Goal: Task Accomplishment & Management: Manage account settings

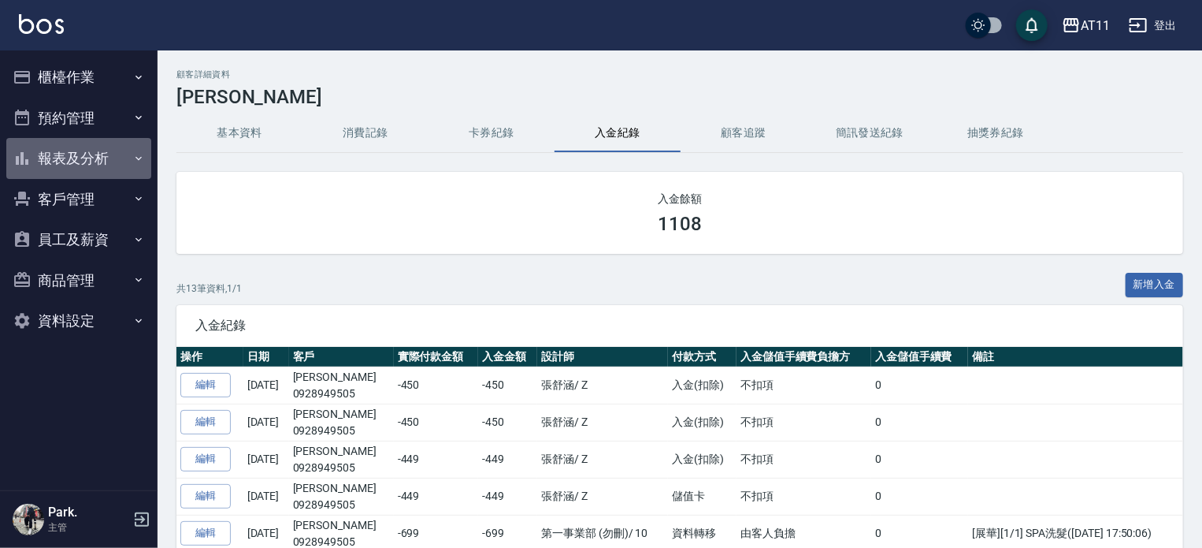
click at [58, 157] on button "報表及分析" at bounding box center [78, 158] width 145 height 41
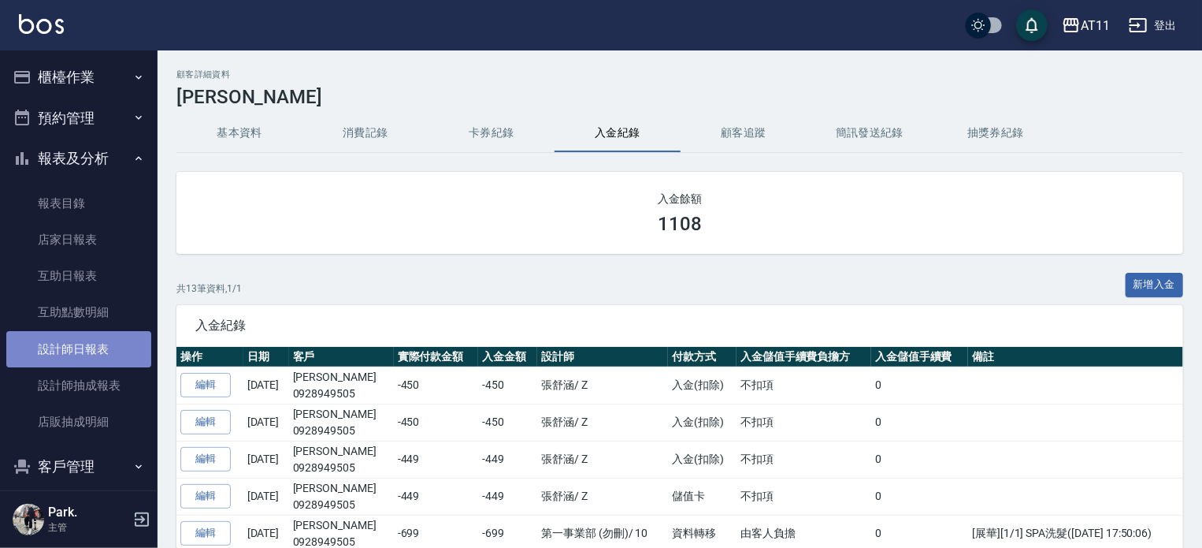
click at [105, 348] on link "設計師日報表" at bounding box center [78, 349] width 145 height 36
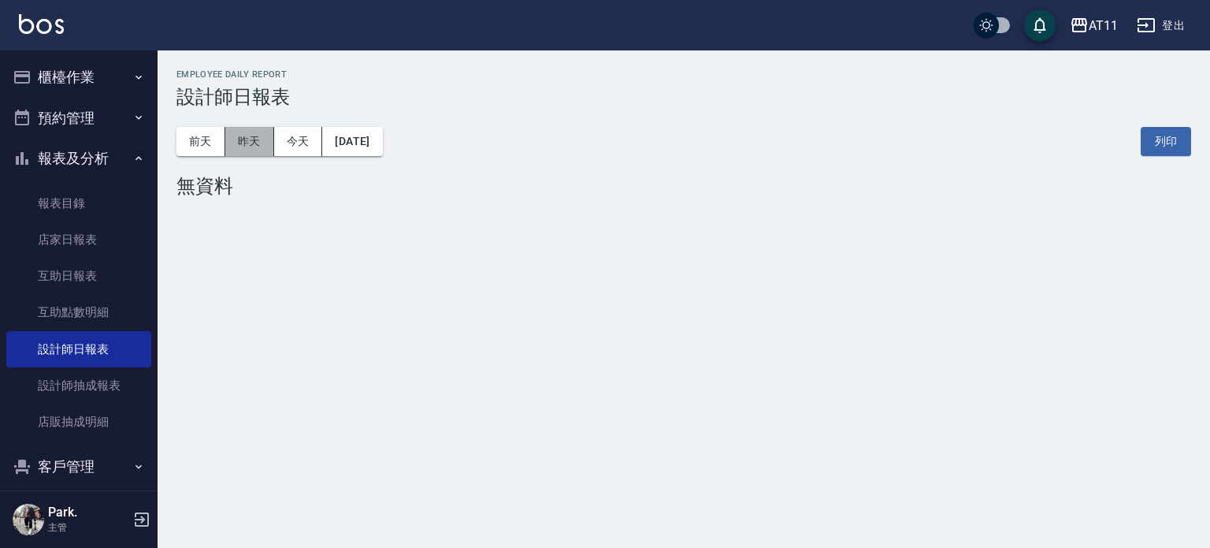
click at [258, 147] on button "昨天" at bounding box center [249, 141] width 49 height 29
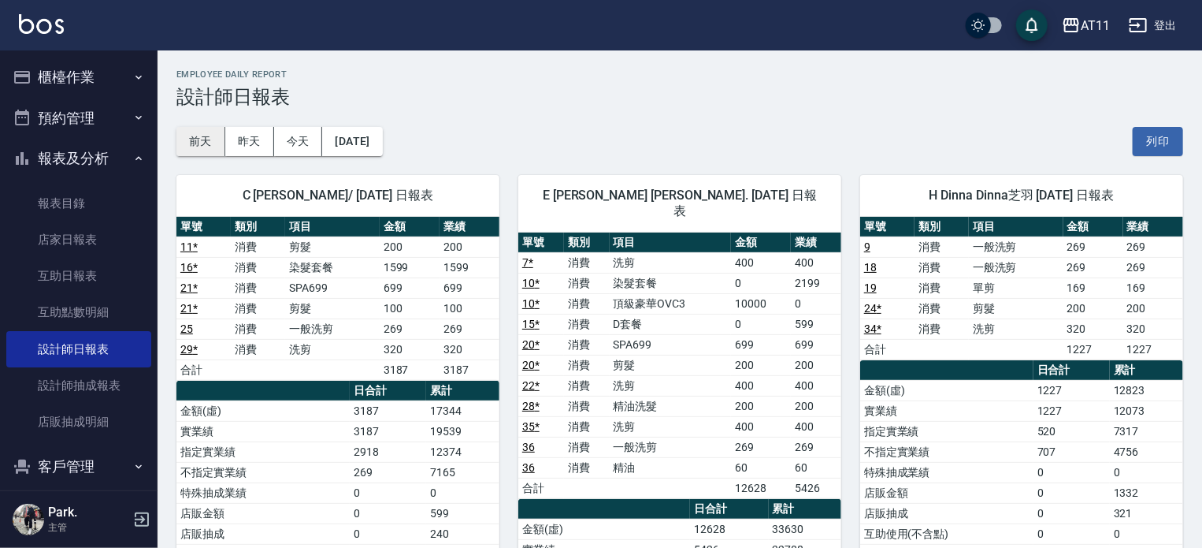
click at [202, 141] on button "前天" at bounding box center [200, 141] width 49 height 29
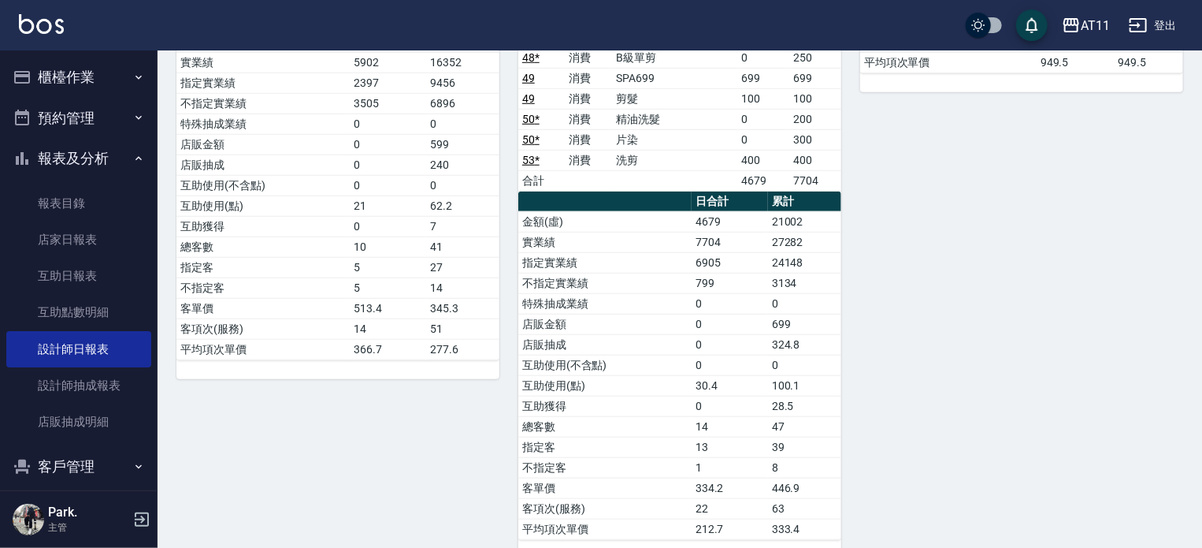
scroll to position [394, 0]
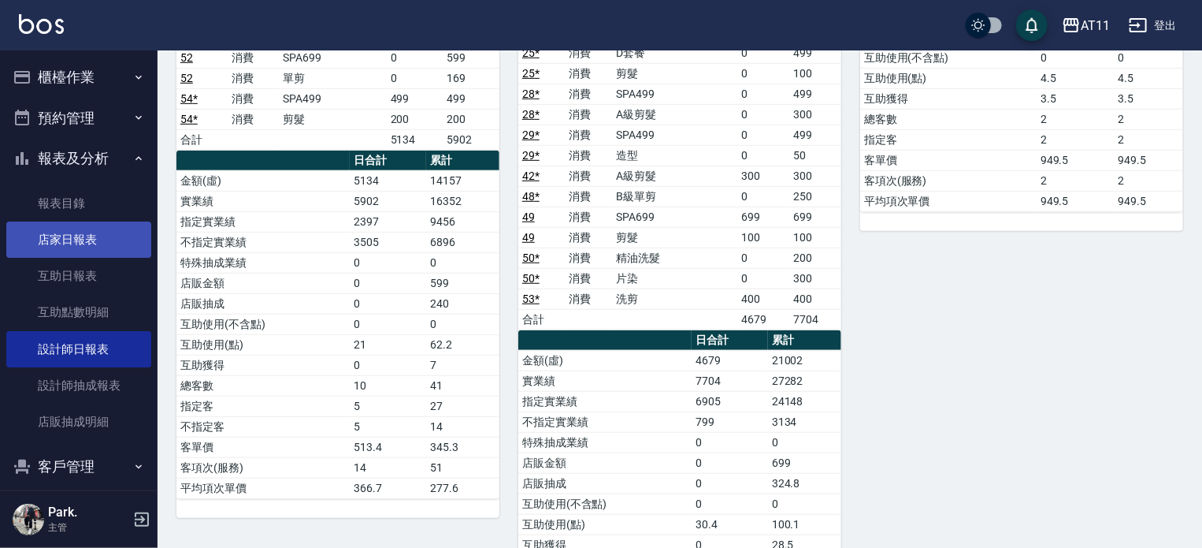
click at [90, 240] on link "店家日報表" at bounding box center [78, 239] width 145 height 36
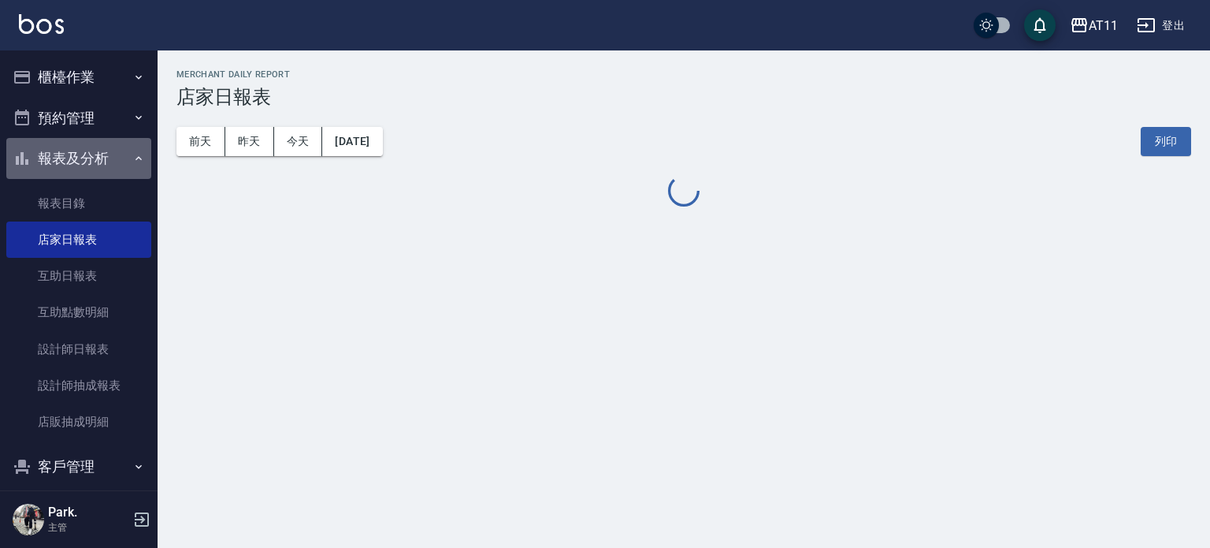
click at [97, 160] on button "報表及分析" at bounding box center [78, 158] width 145 height 41
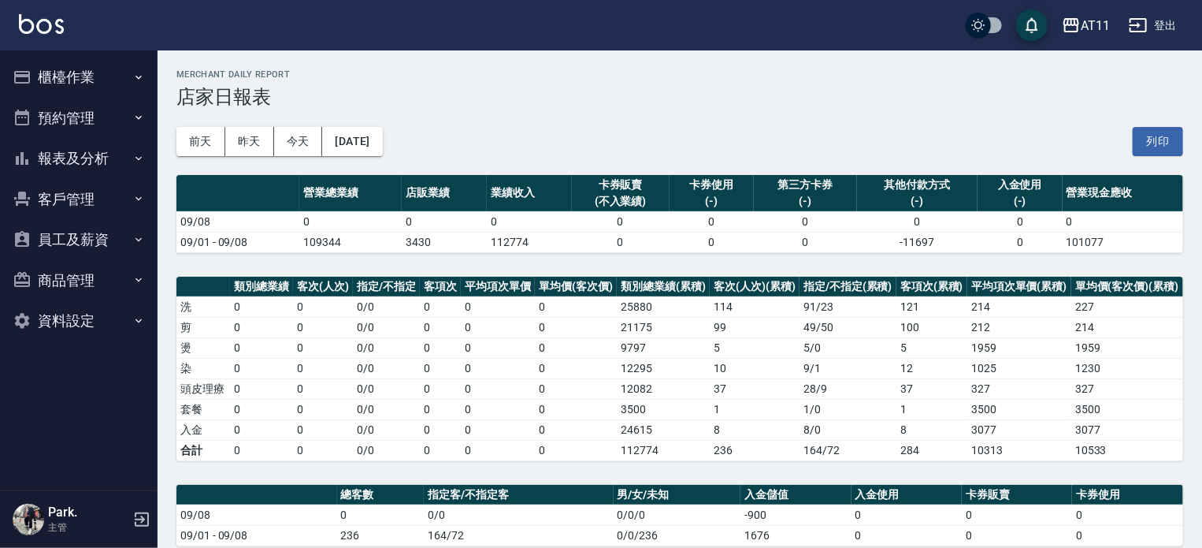
click at [1068, 328] on td "212" at bounding box center [1019, 327] width 104 height 20
click at [1152, 27] on button "登出" at bounding box center [1153, 25] width 61 height 29
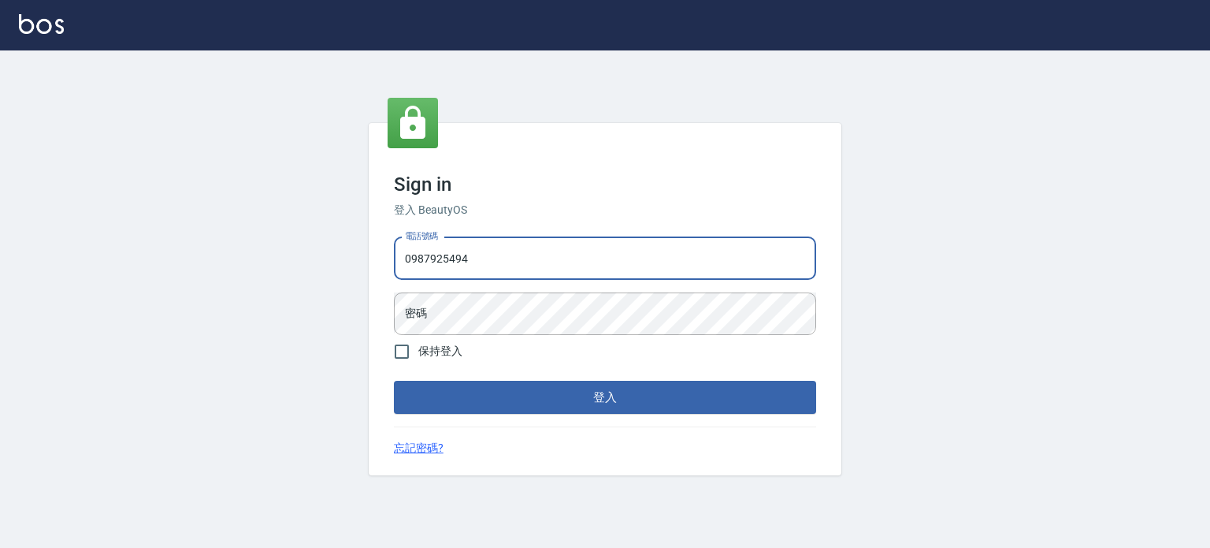
type input "0987925494"
click at [394, 381] on button "登入" at bounding box center [605, 397] width 422 height 33
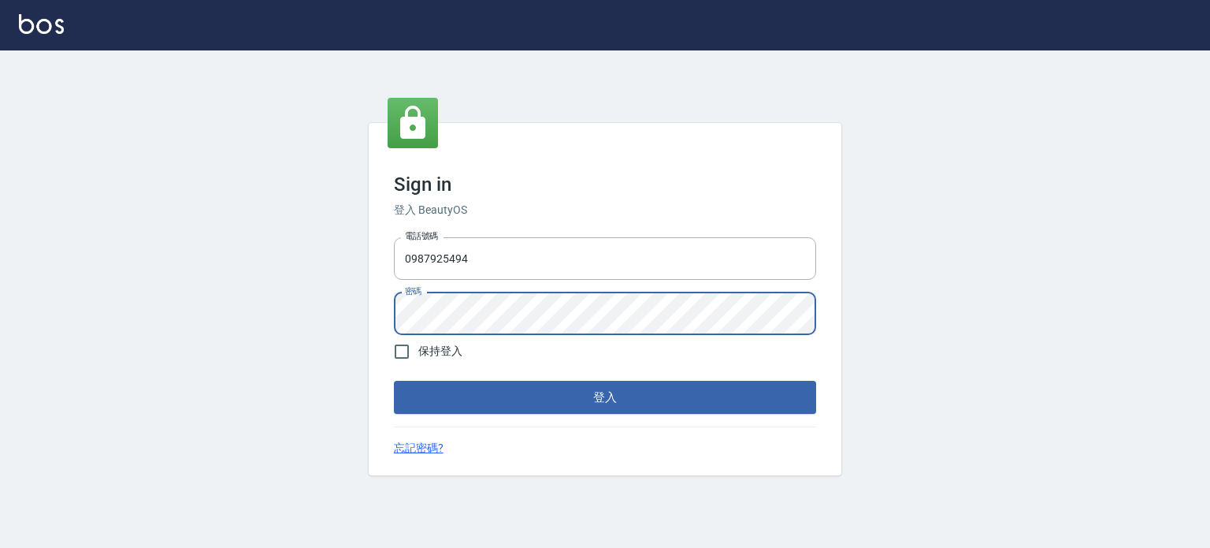
click at [394, 381] on button "登入" at bounding box center [605, 397] width 422 height 33
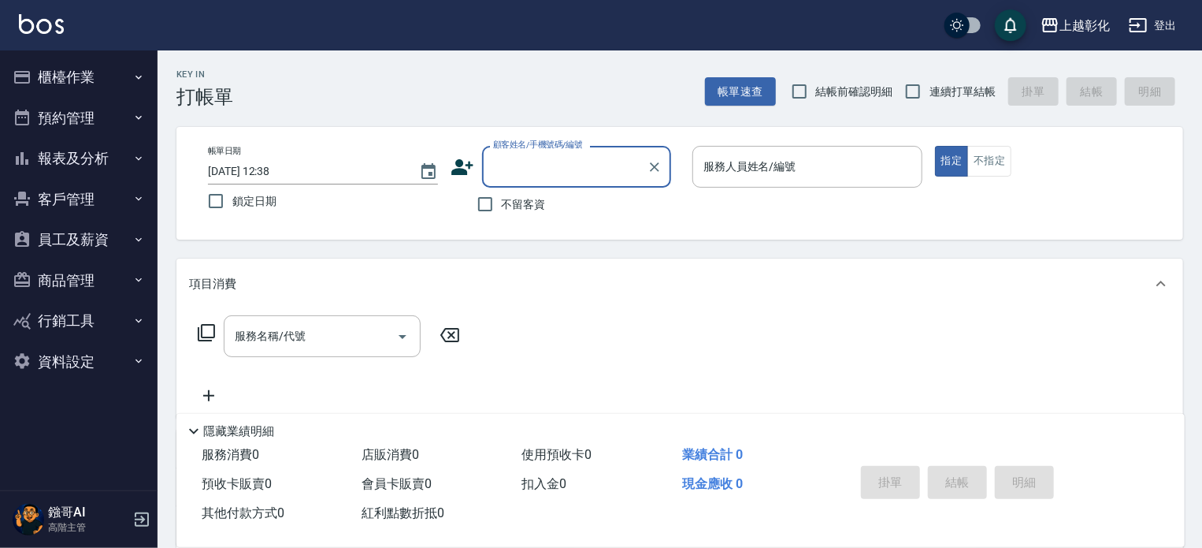
click at [76, 240] on button "員工及薪資" at bounding box center [78, 239] width 145 height 41
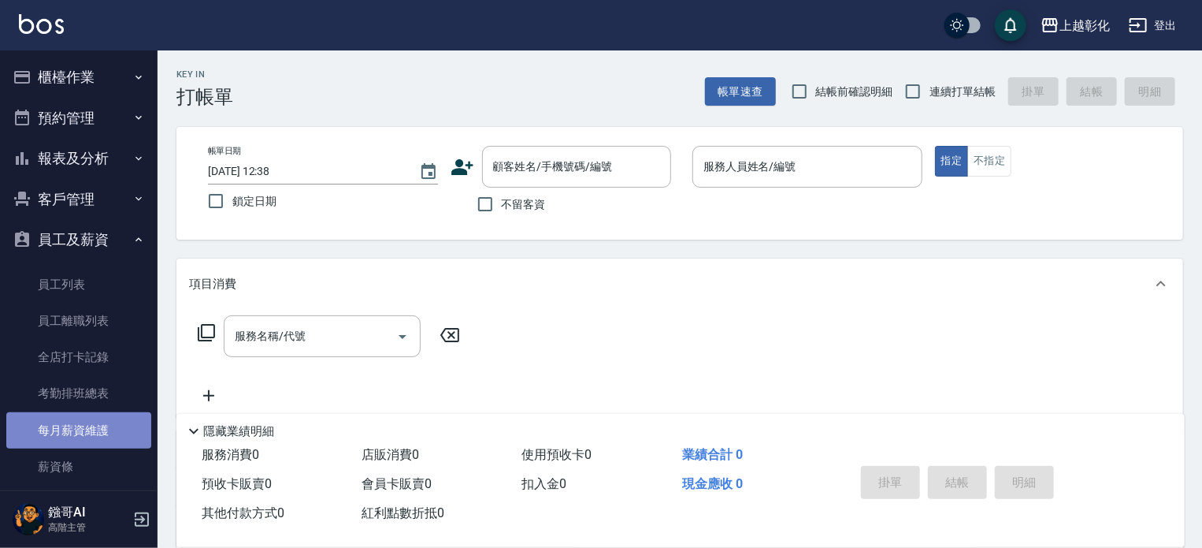
click at [93, 440] on link "每月薪資維護" at bounding box center [78, 430] width 145 height 36
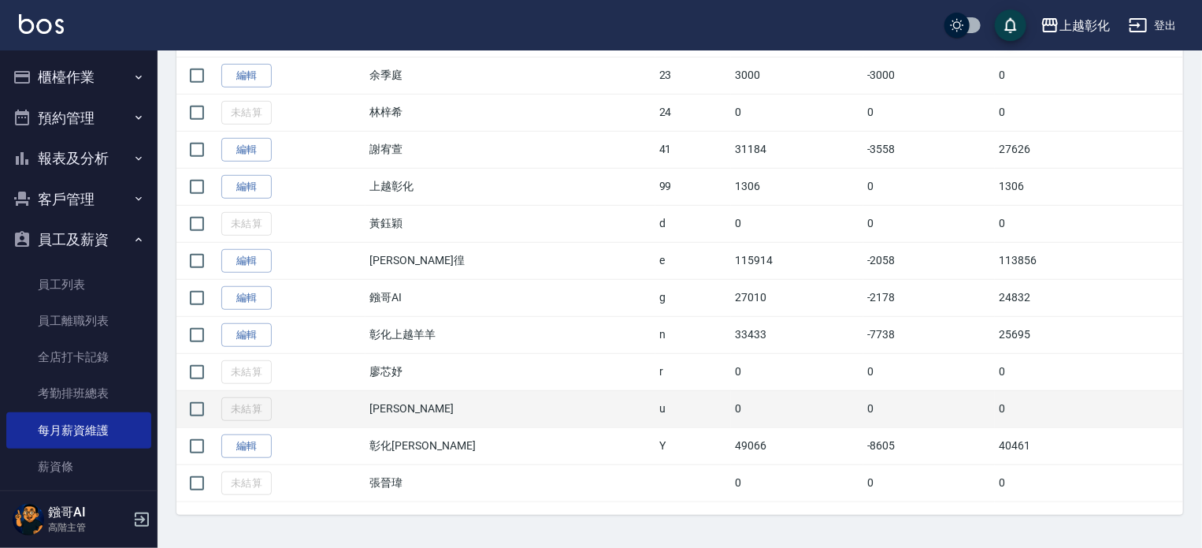
scroll to position [436, 0]
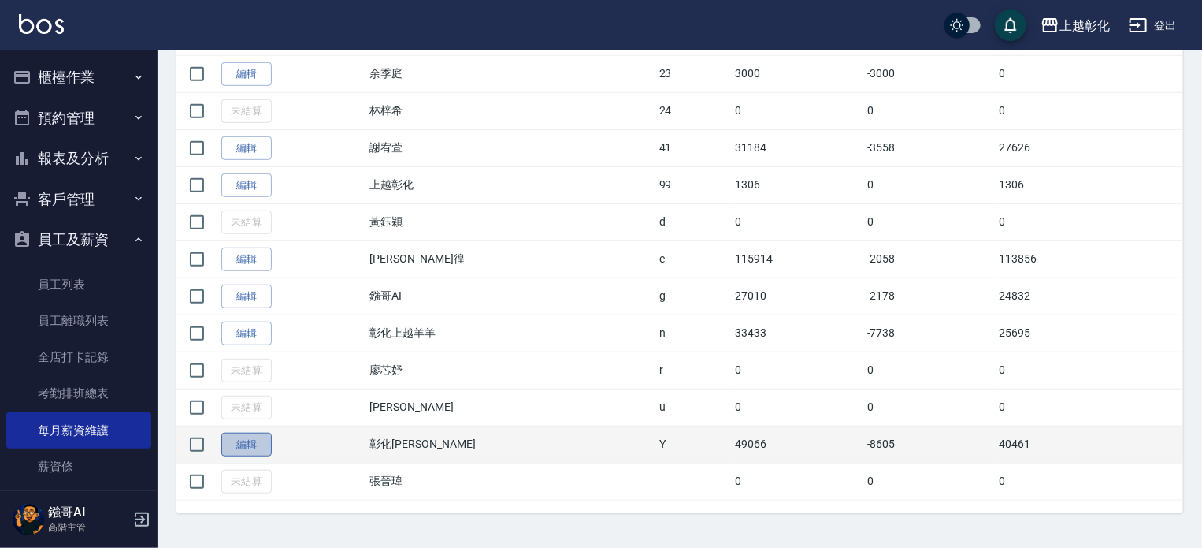
click at [251, 441] on link "編輯" at bounding box center [246, 444] width 50 height 24
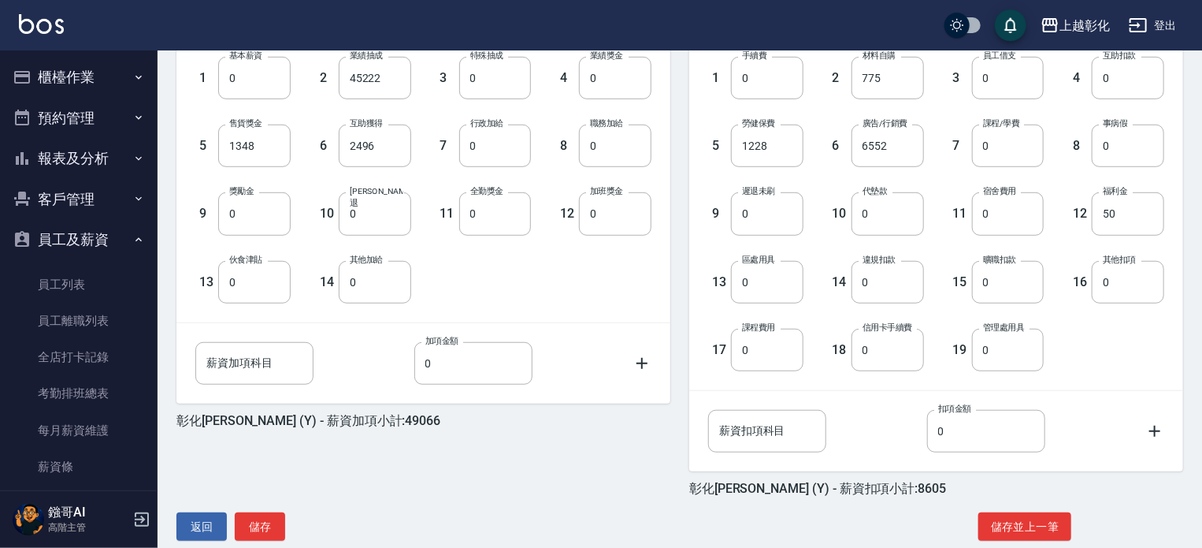
scroll to position [476, 0]
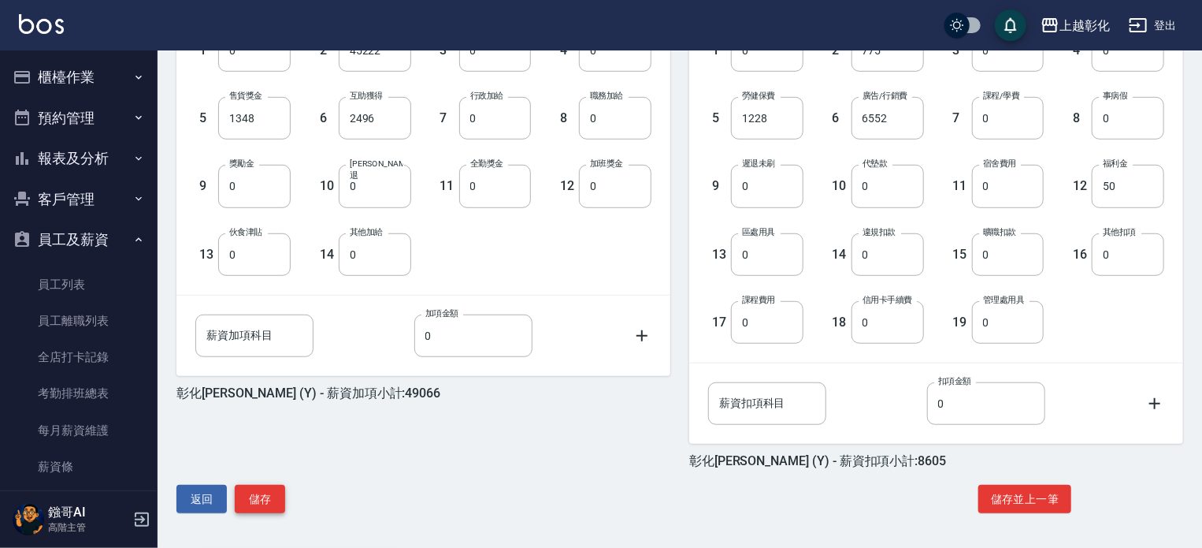
click at [265, 495] on button "儲存" at bounding box center [260, 498] width 50 height 29
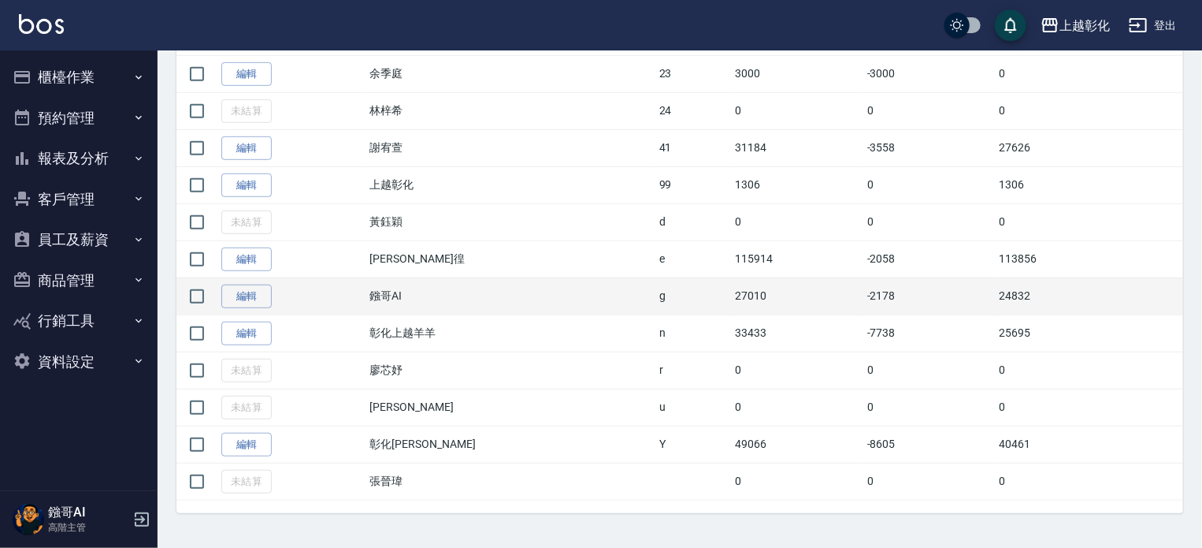
scroll to position [358, 0]
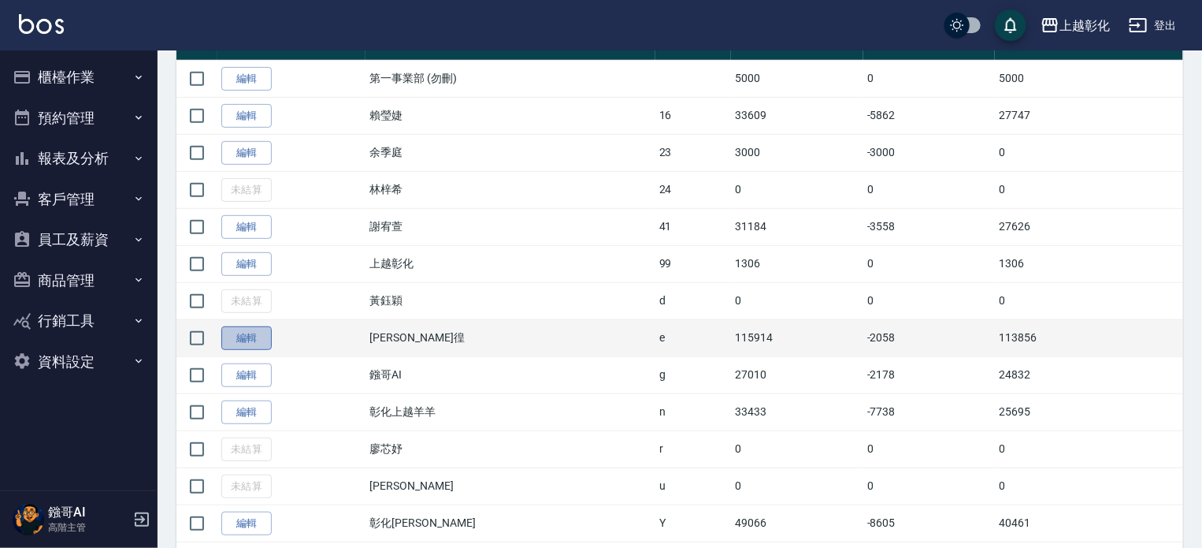
click at [250, 338] on link "編輯" at bounding box center [246, 338] width 50 height 24
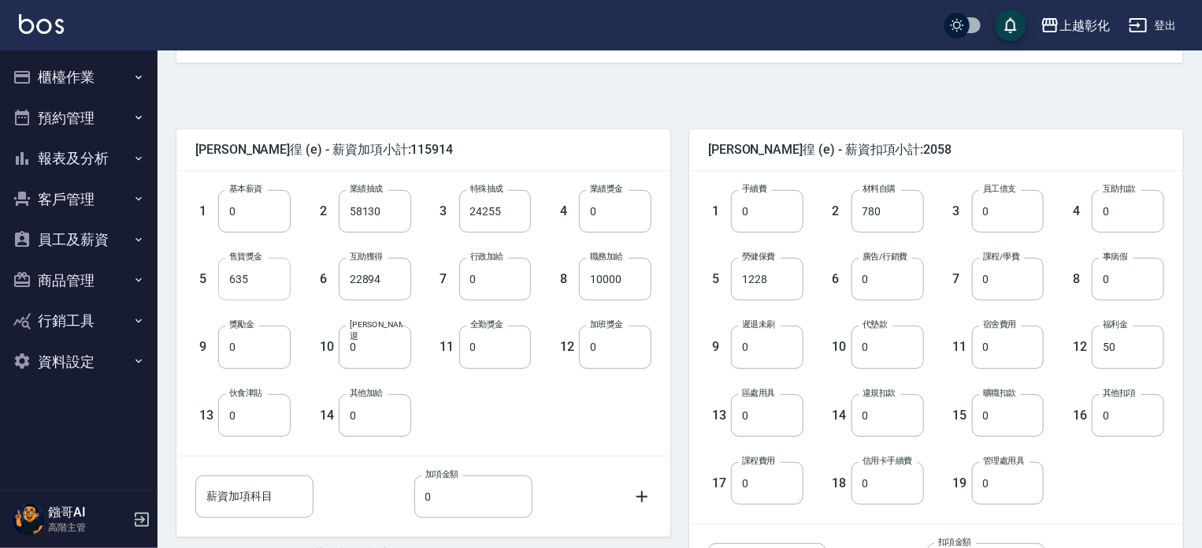
scroll to position [473, 0]
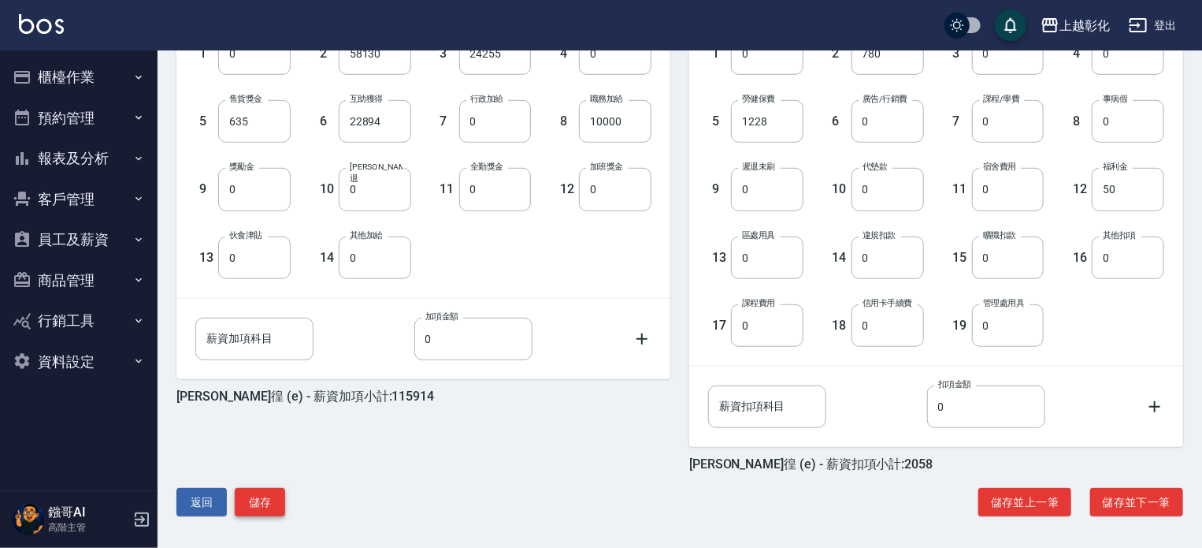
click at [258, 488] on button "儲存" at bounding box center [260, 502] width 50 height 29
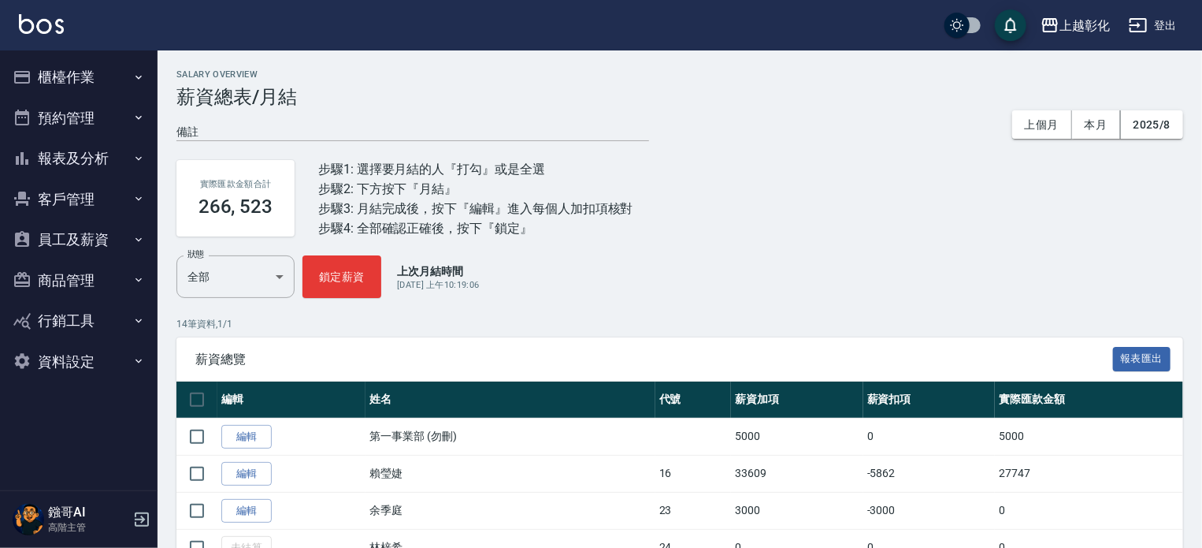
scroll to position [394, 0]
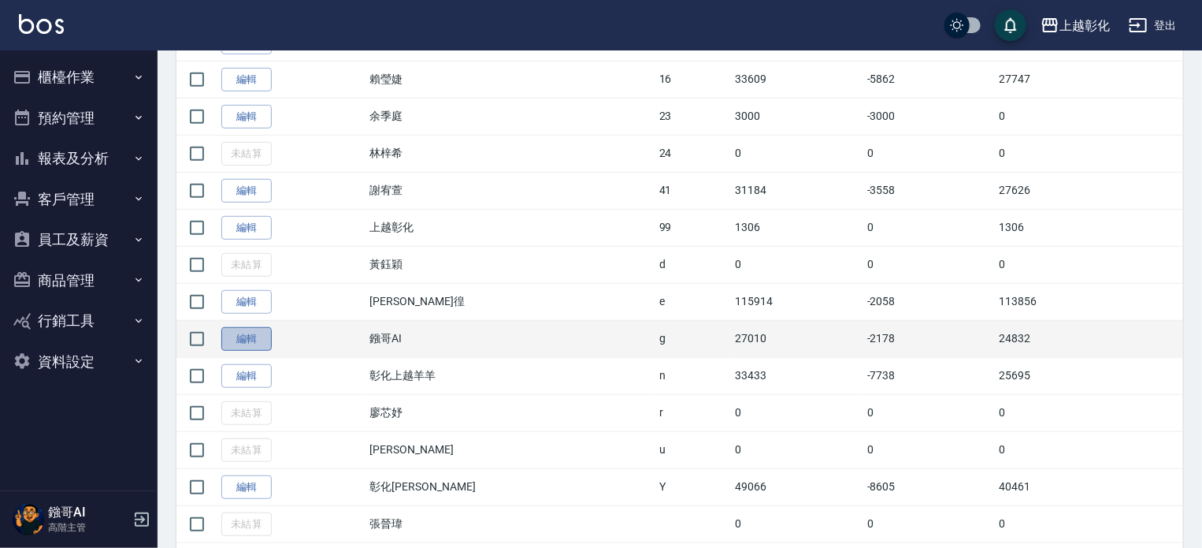
click at [239, 331] on link "編輯" at bounding box center [246, 339] width 50 height 24
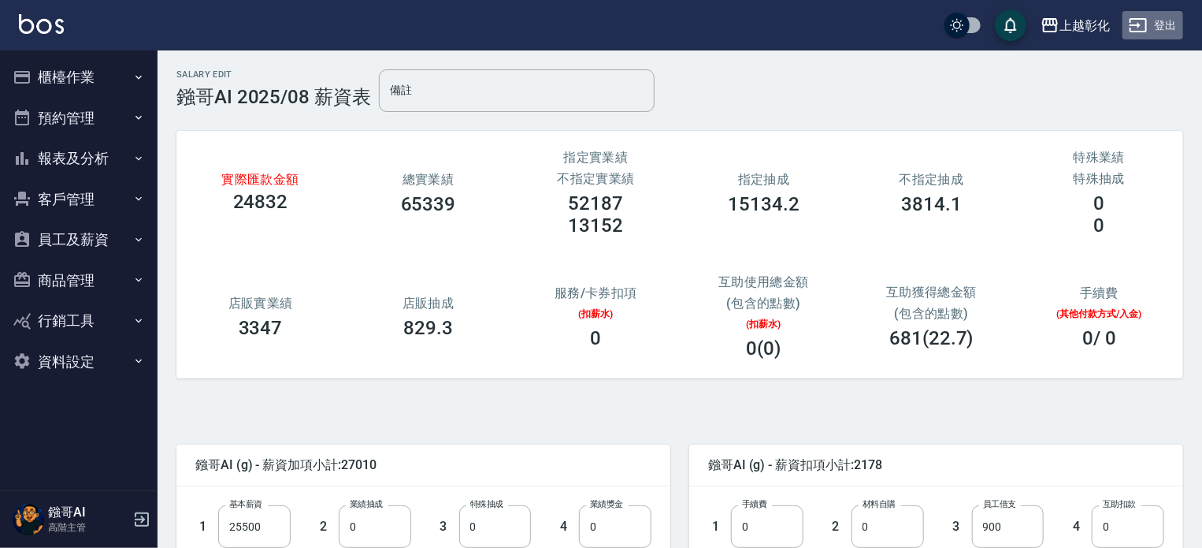
click at [1165, 28] on button "登出" at bounding box center [1153, 25] width 61 height 29
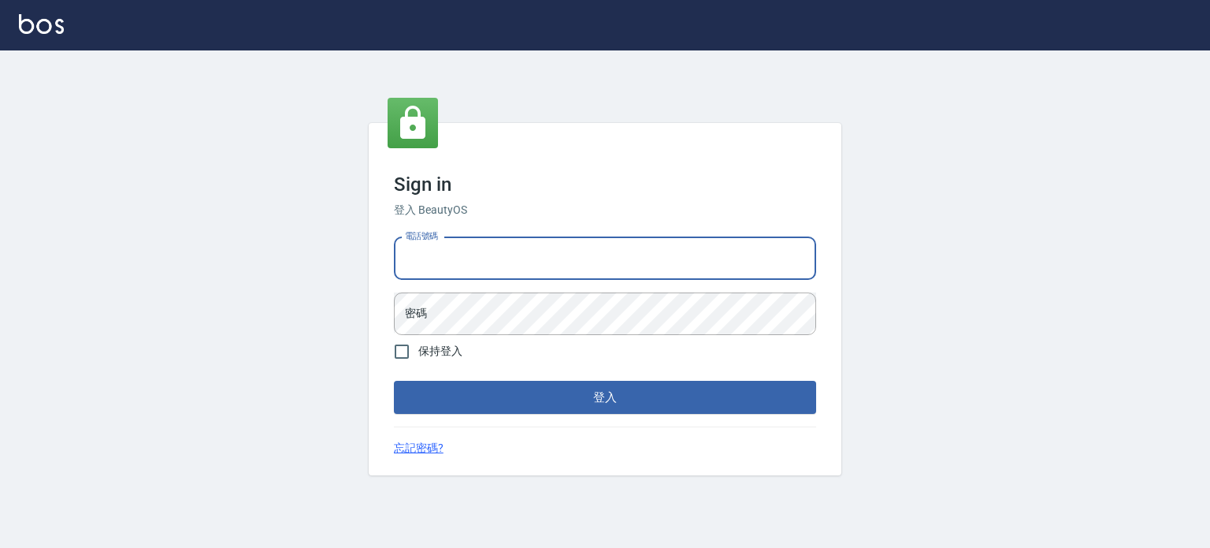
click at [673, 251] on input "電話號碼" at bounding box center [605, 258] width 422 height 43
type input "0953539532"
click at [394, 381] on button "登入" at bounding box center [605, 397] width 422 height 33
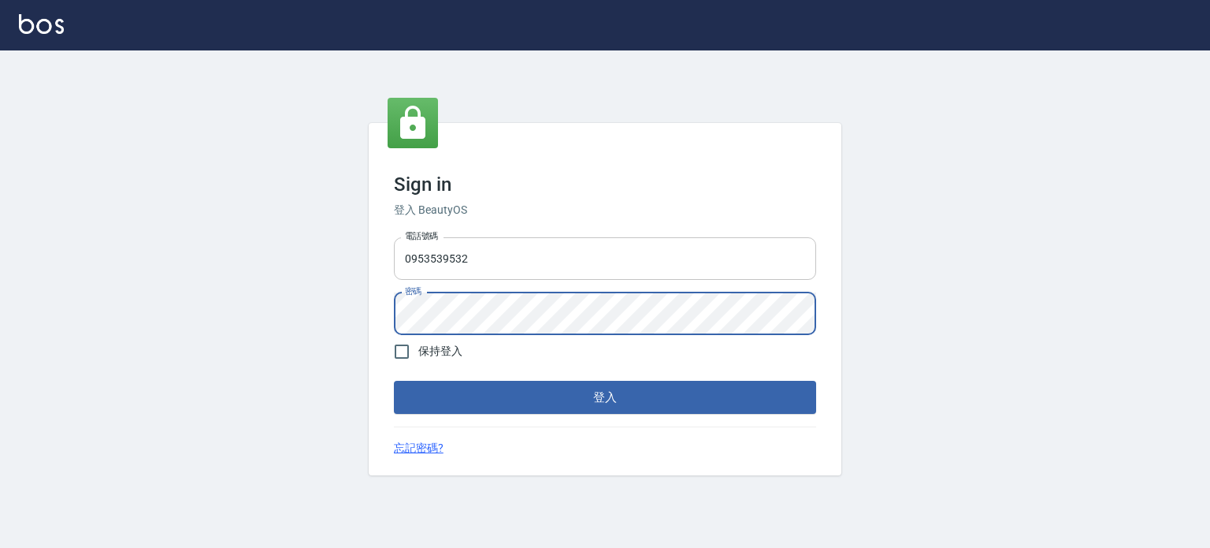
click at [394, 381] on button "登入" at bounding box center [605, 397] width 422 height 33
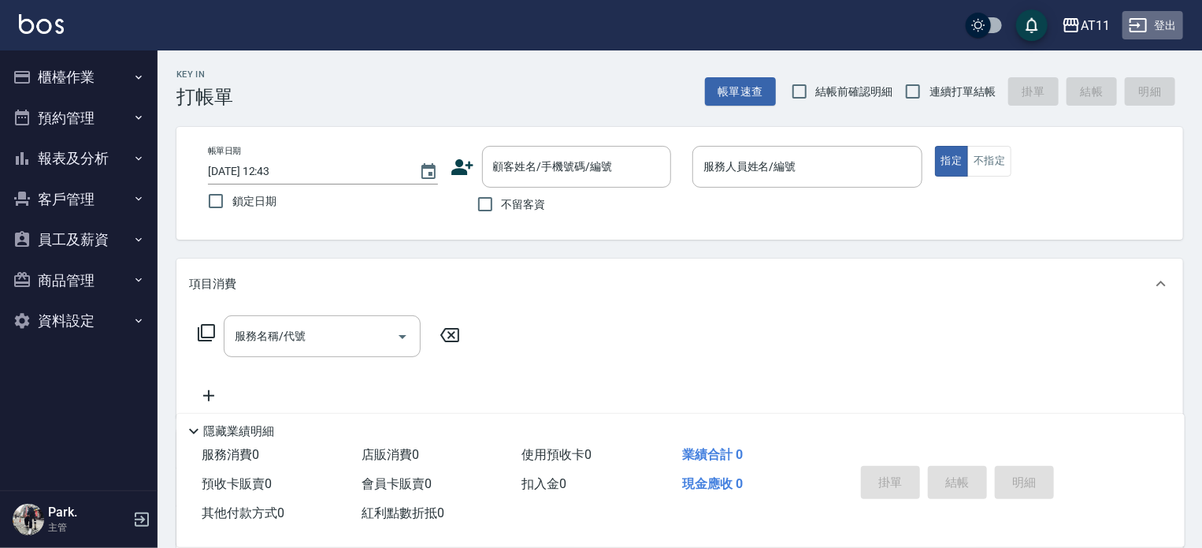
click at [1163, 20] on button "登出" at bounding box center [1153, 25] width 61 height 29
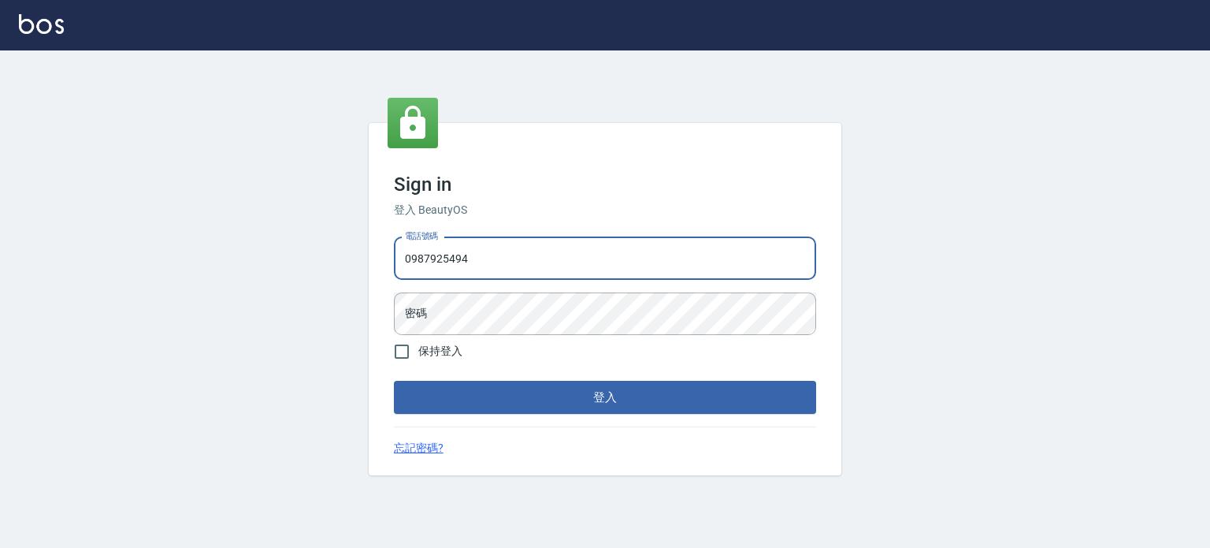
type input "0987925494"
click at [394, 381] on button "登入" at bounding box center [605, 397] width 422 height 33
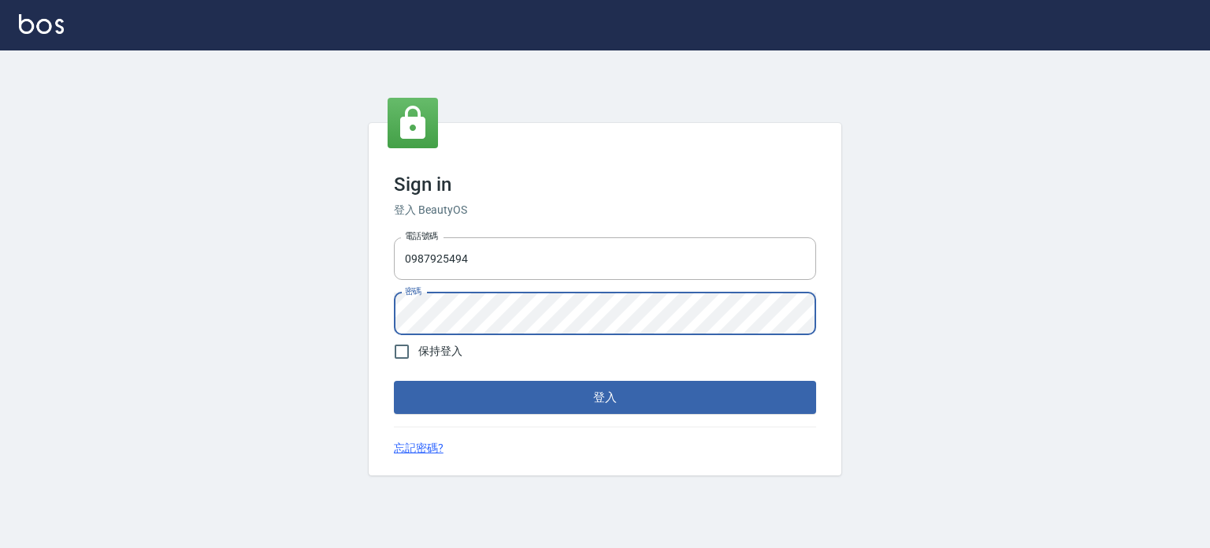
click at [394, 381] on button "登入" at bounding box center [605, 397] width 422 height 33
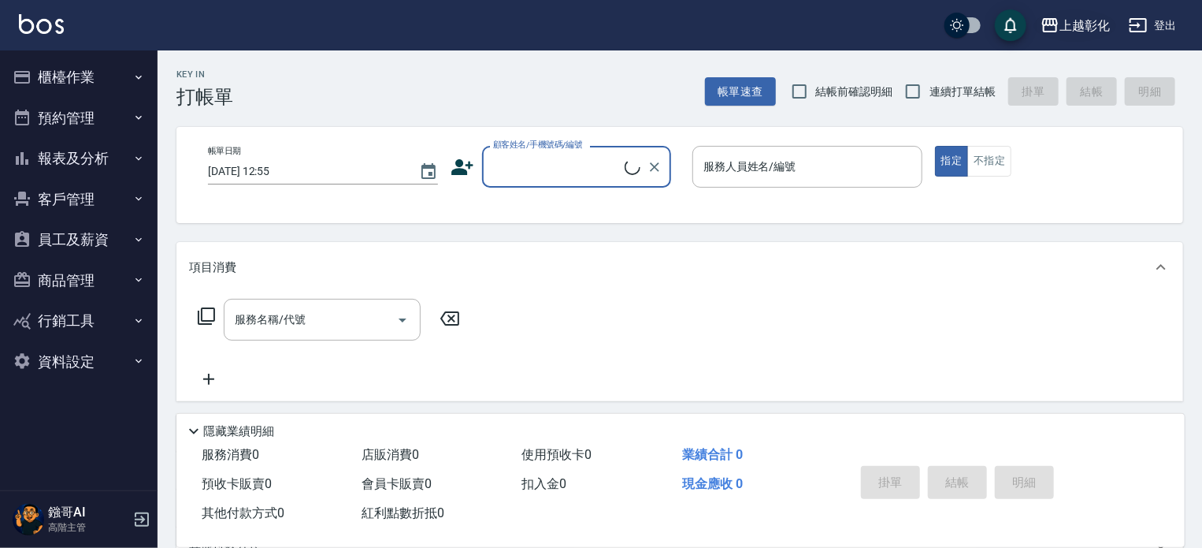
click at [1081, 24] on div "上越彰化" at bounding box center [1085, 26] width 50 height 20
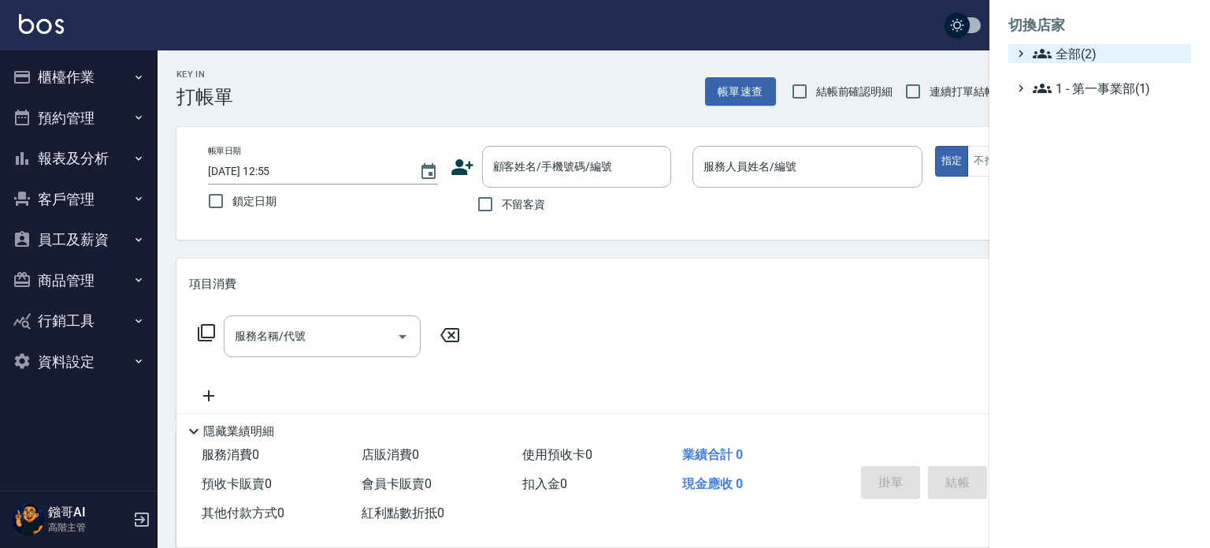
click at [1071, 58] on span "全部(2)" at bounding box center [1109, 53] width 152 height 19
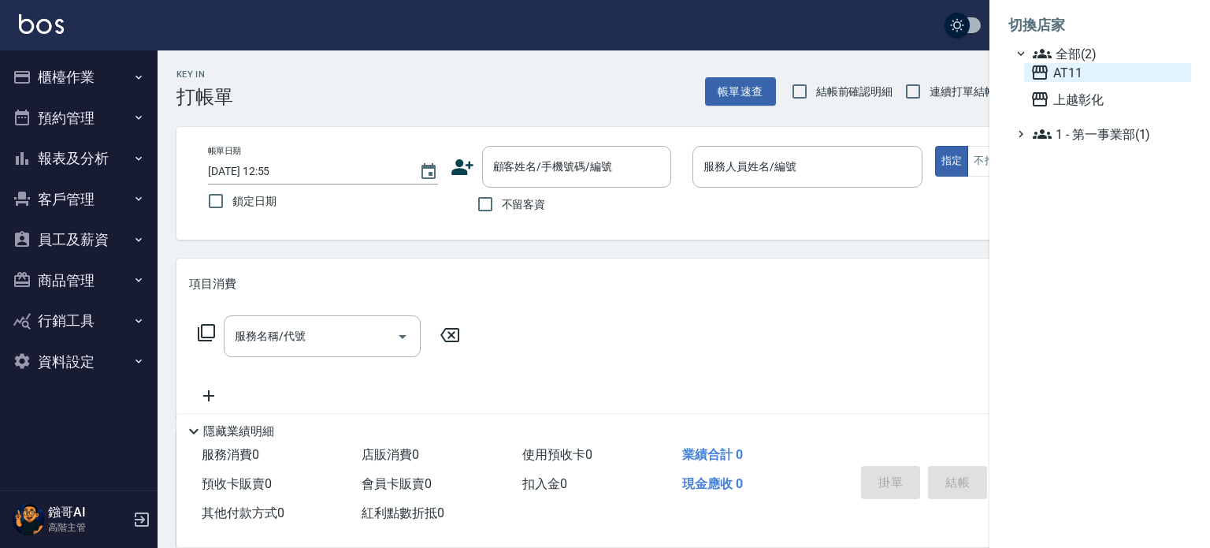
click at [1065, 74] on span "AT11" at bounding box center [1107, 72] width 154 height 19
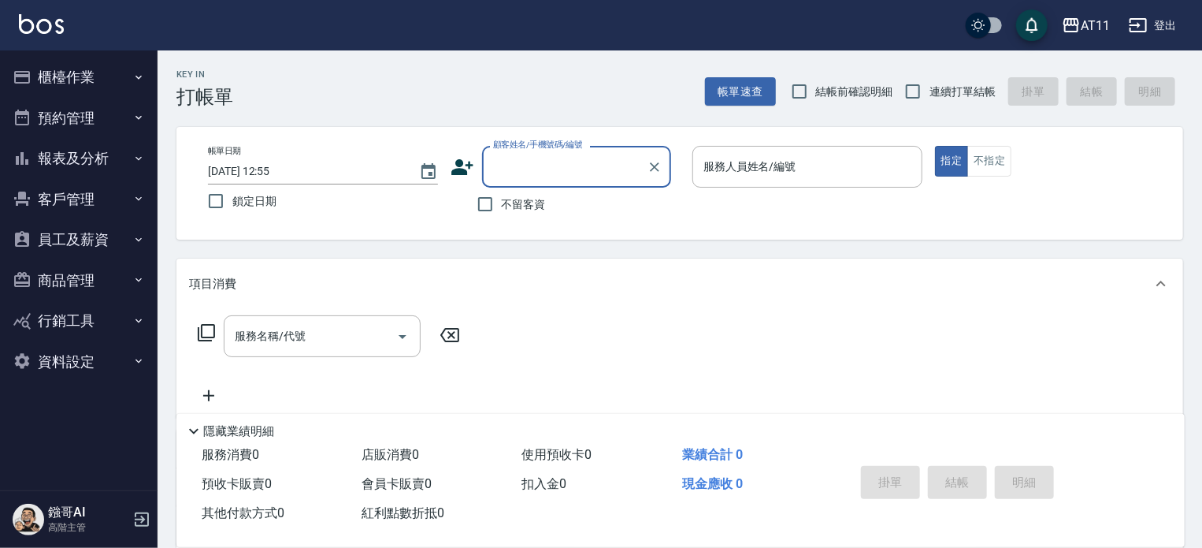
click at [75, 236] on button "員工及薪資" at bounding box center [78, 239] width 145 height 41
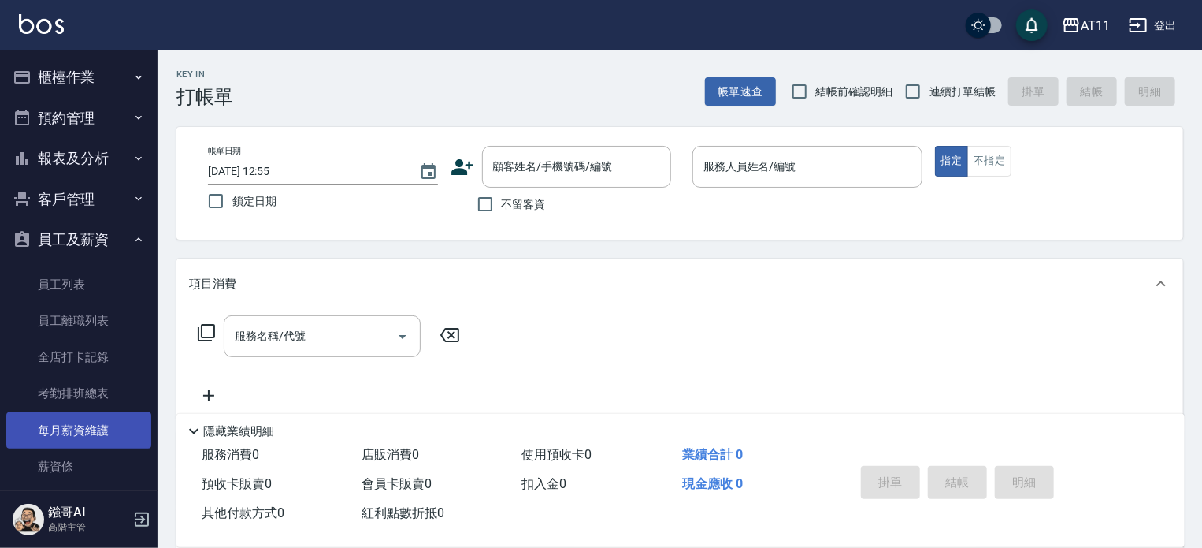
click at [101, 440] on link "每月薪資維護" at bounding box center [78, 430] width 145 height 36
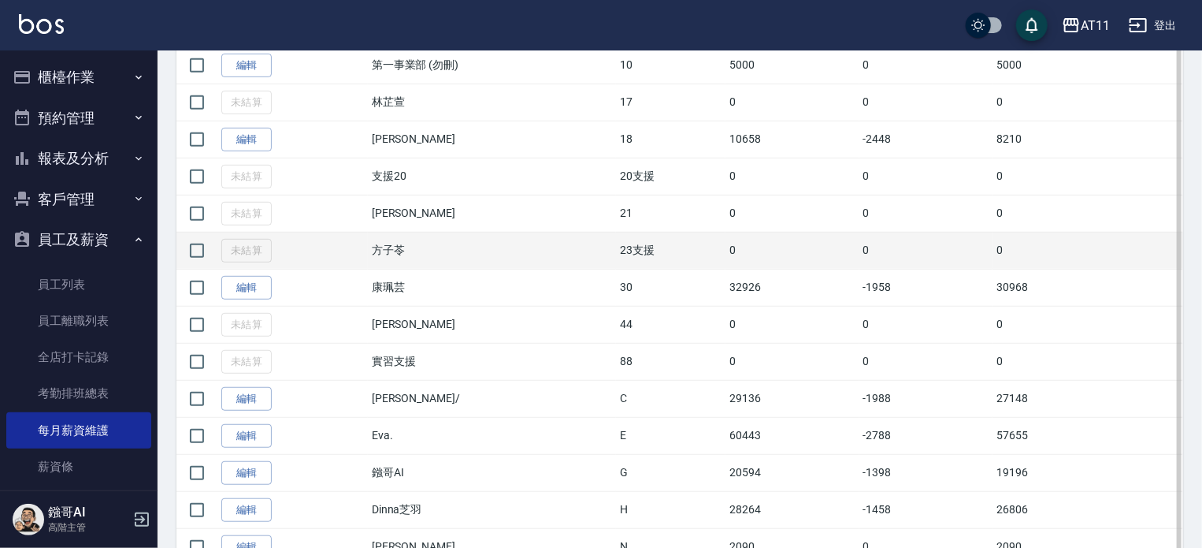
scroll to position [394, 0]
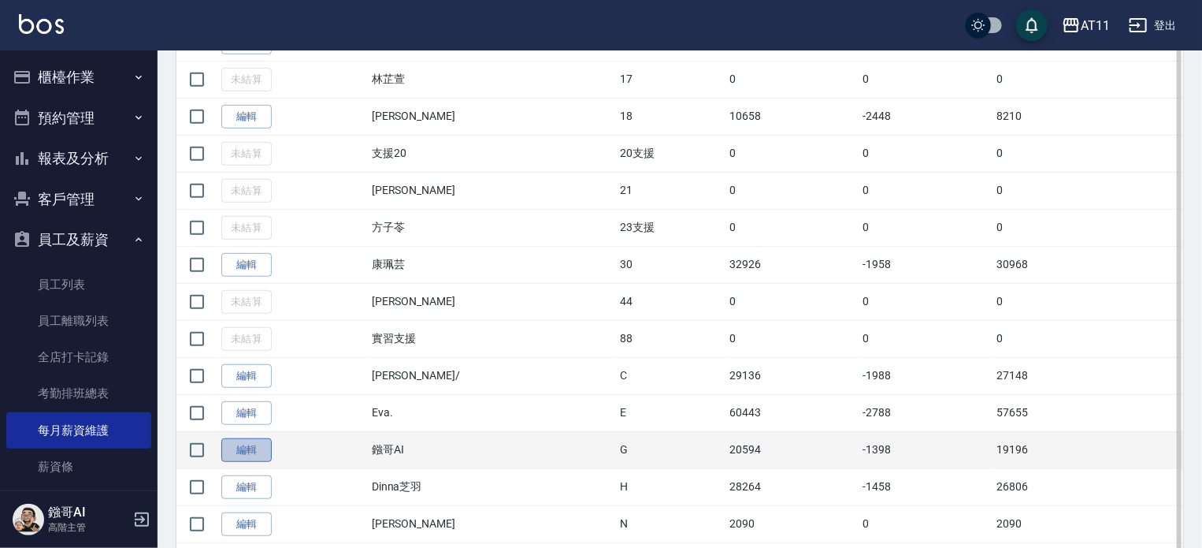
click at [259, 446] on link "編輯" at bounding box center [246, 450] width 50 height 24
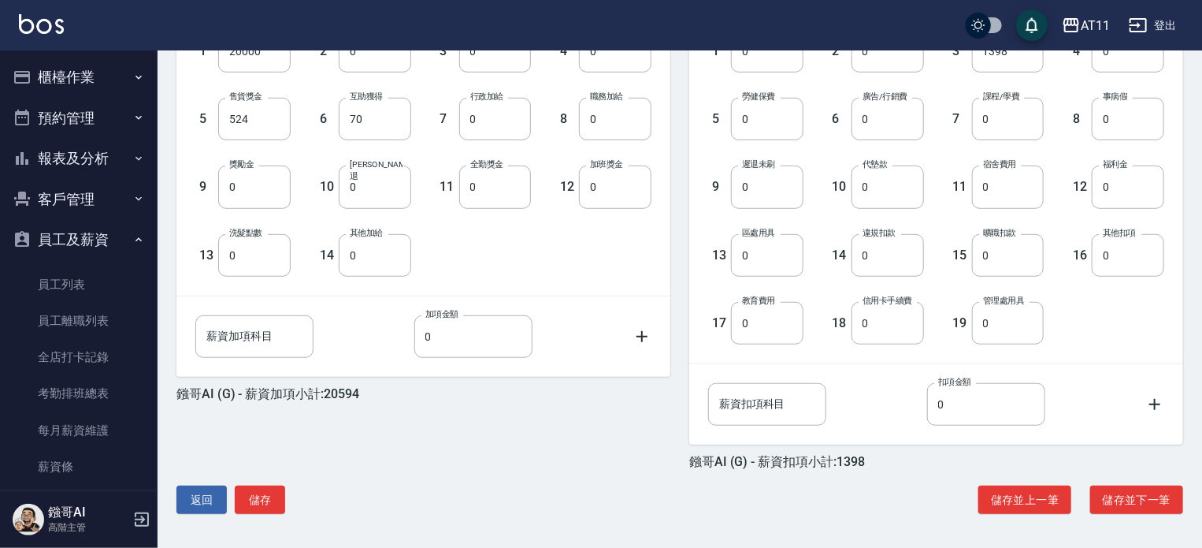
scroll to position [476, 0]
click at [259, 493] on button "儲存" at bounding box center [260, 498] width 50 height 29
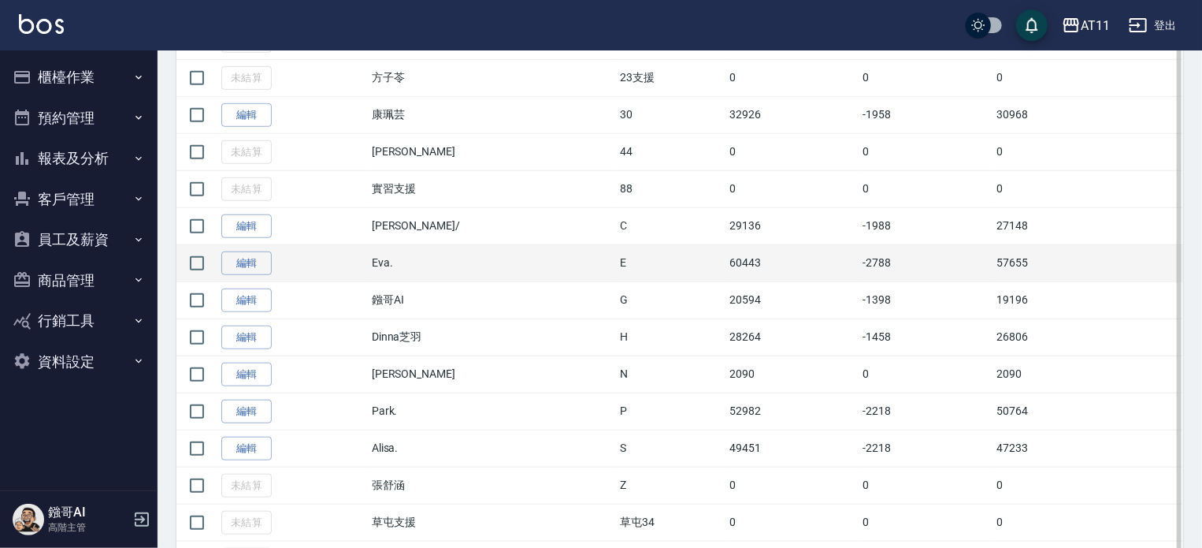
scroll to position [551, 0]
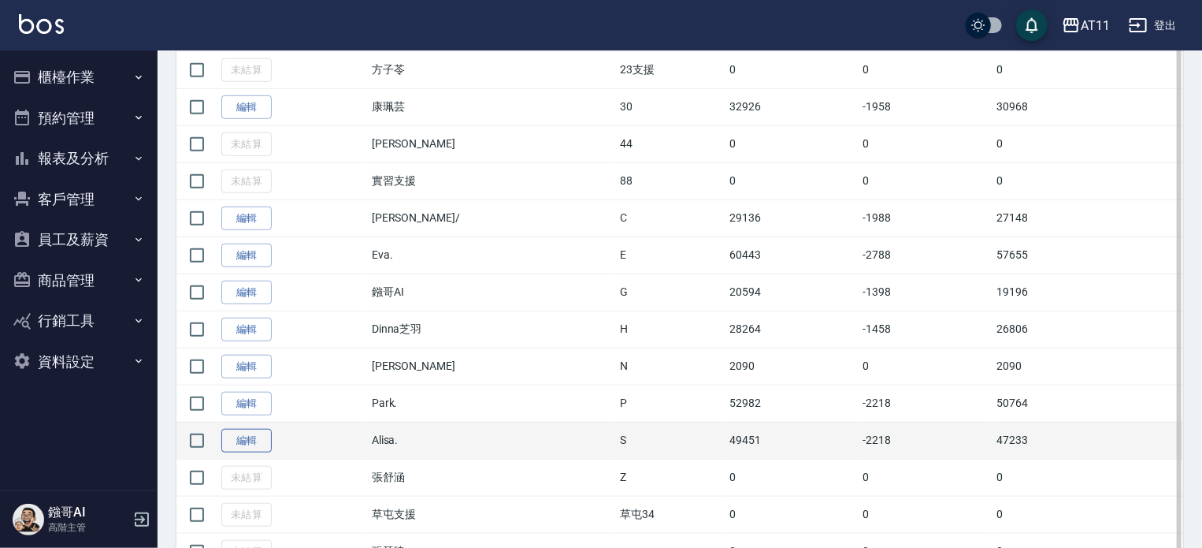
click at [254, 440] on link "編輯" at bounding box center [246, 441] width 50 height 24
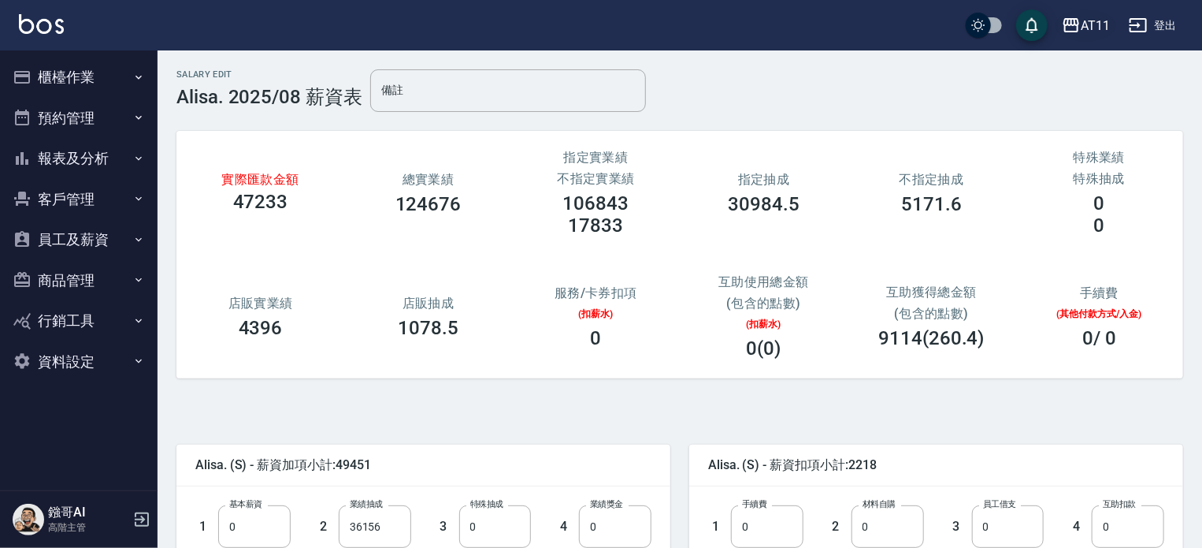
click at [1084, 28] on div "AT11" at bounding box center [1095, 26] width 29 height 20
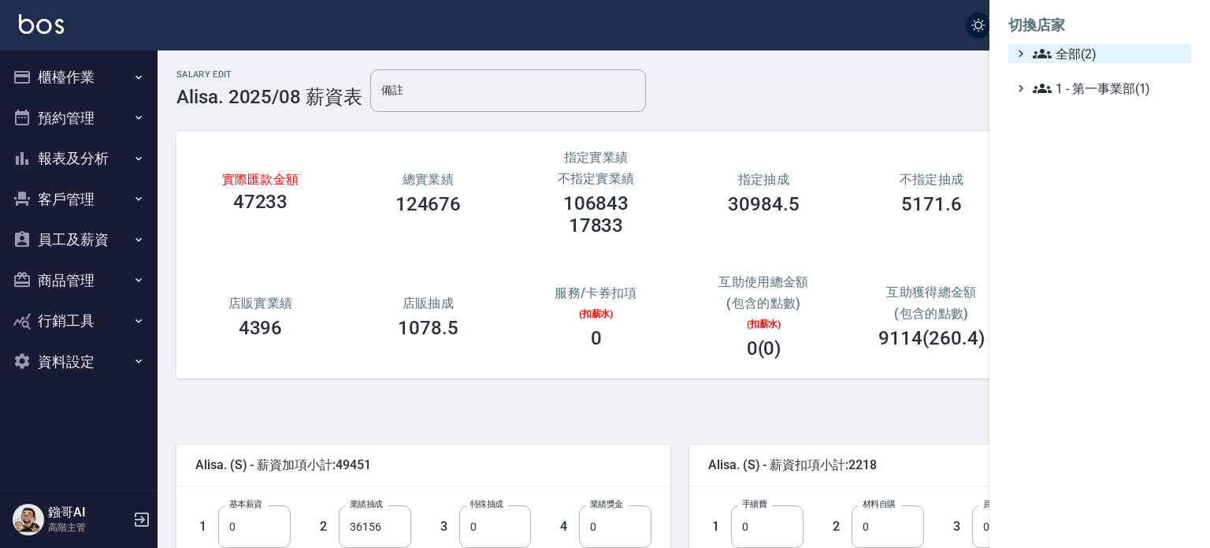
click at [1079, 50] on span "全部(2)" at bounding box center [1109, 53] width 152 height 19
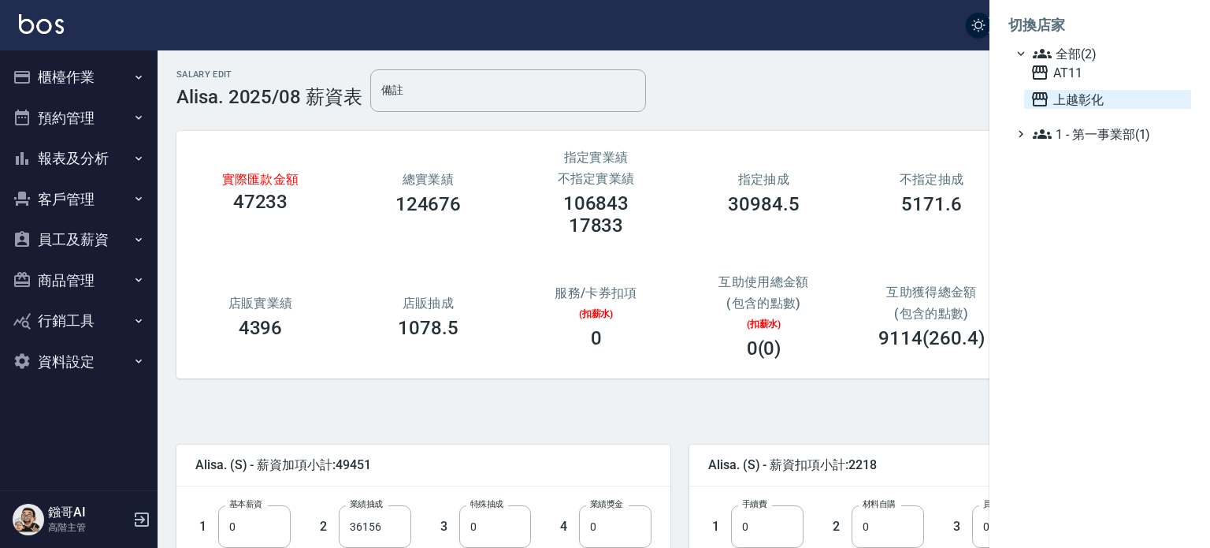
click at [1070, 97] on span "上越彰化" at bounding box center [1107, 99] width 154 height 19
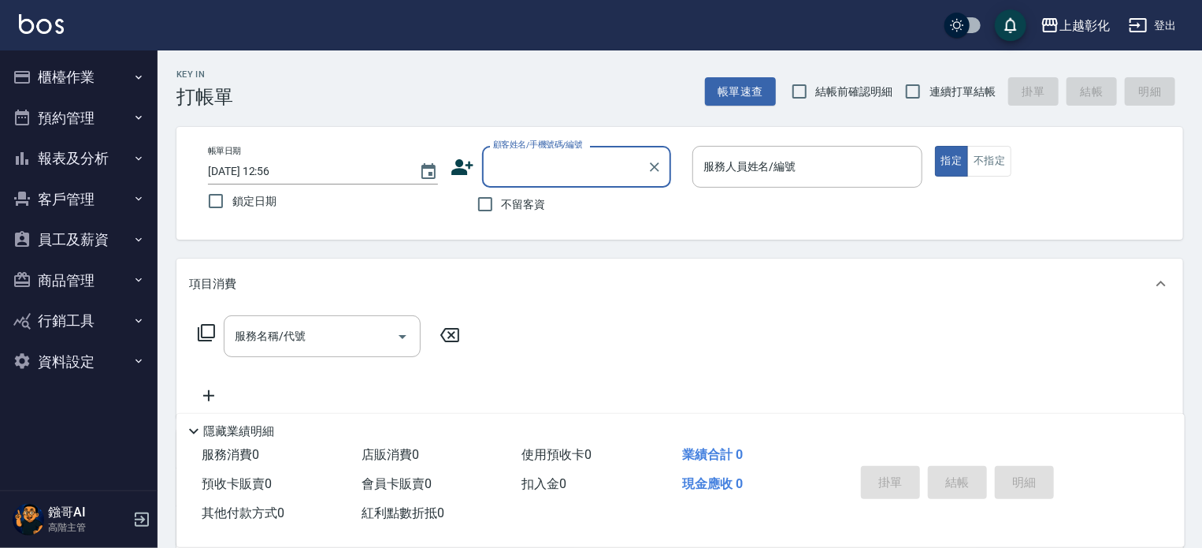
click at [91, 235] on button "員工及薪資" at bounding box center [78, 239] width 145 height 41
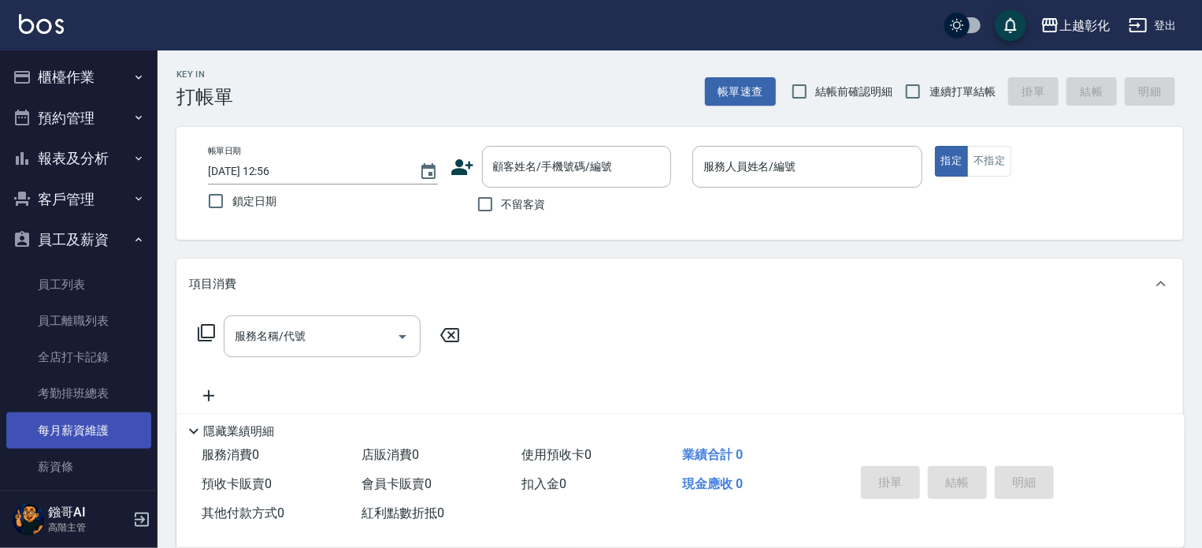
click at [102, 429] on link "每月薪資維護" at bounding box center [78, 430] width 145 height 36
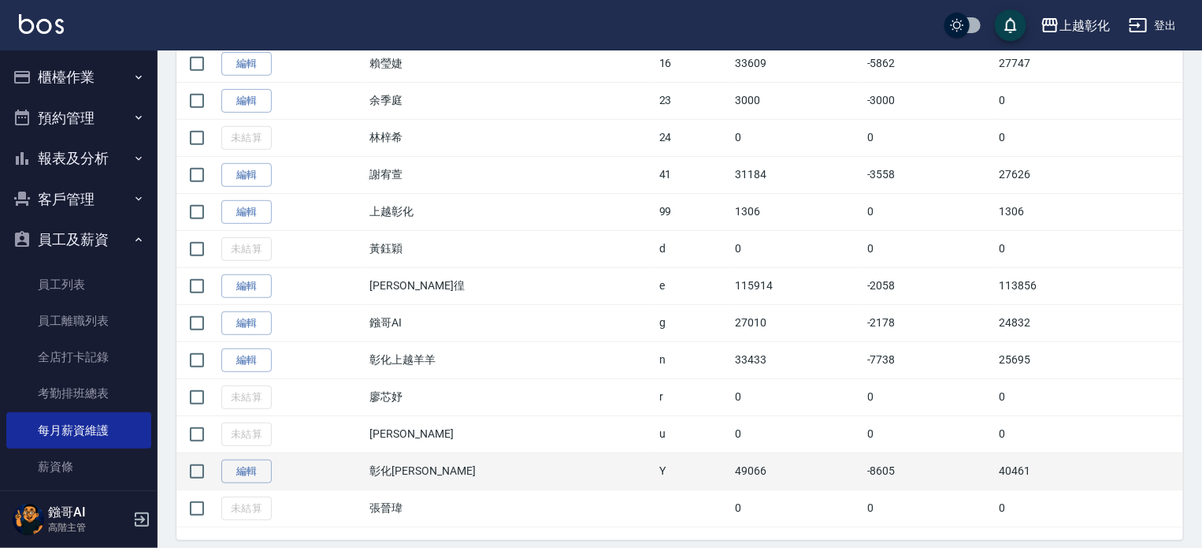
scroll to position [436, 0]
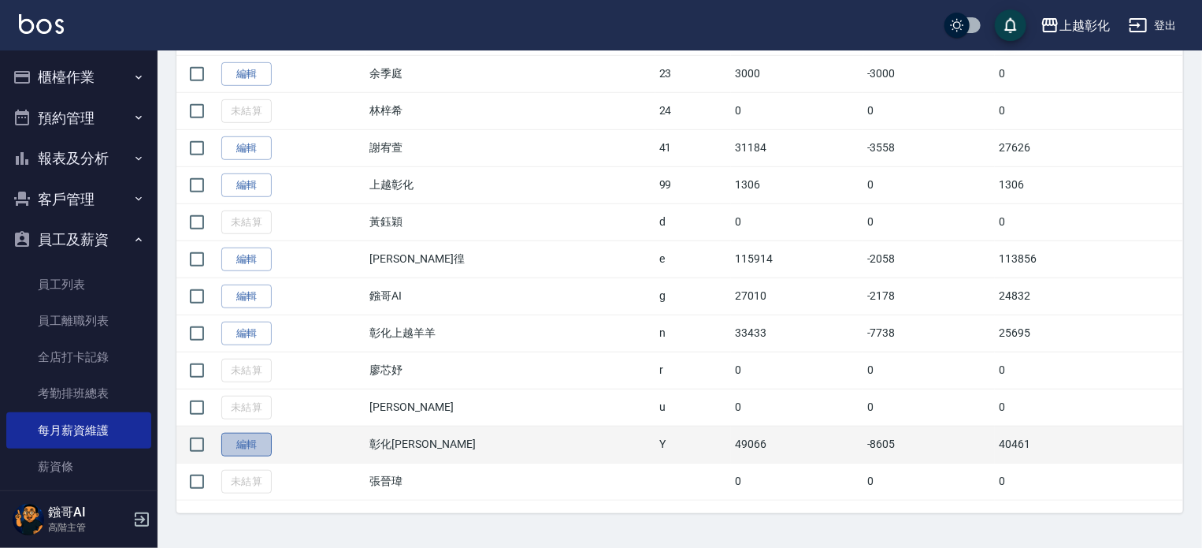
click at [258, 444] on link "編輯" at bounding box center [246, 444] width 50 height 24
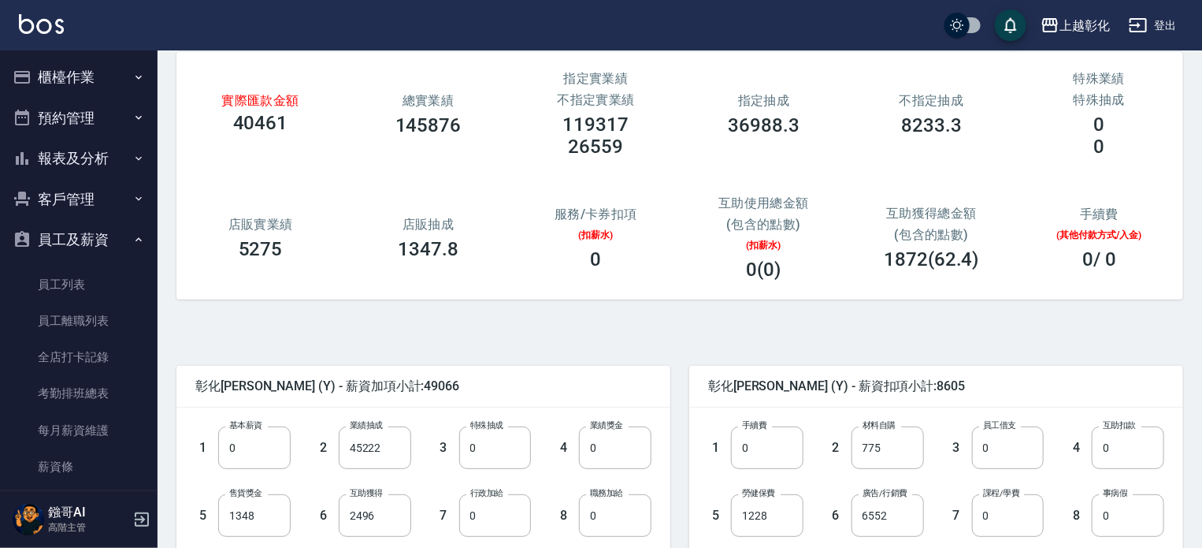
scroll to position [79, 0]
click at [1160, 28] on button "登出" at bounding box center [1153, 25] width 61 height 29
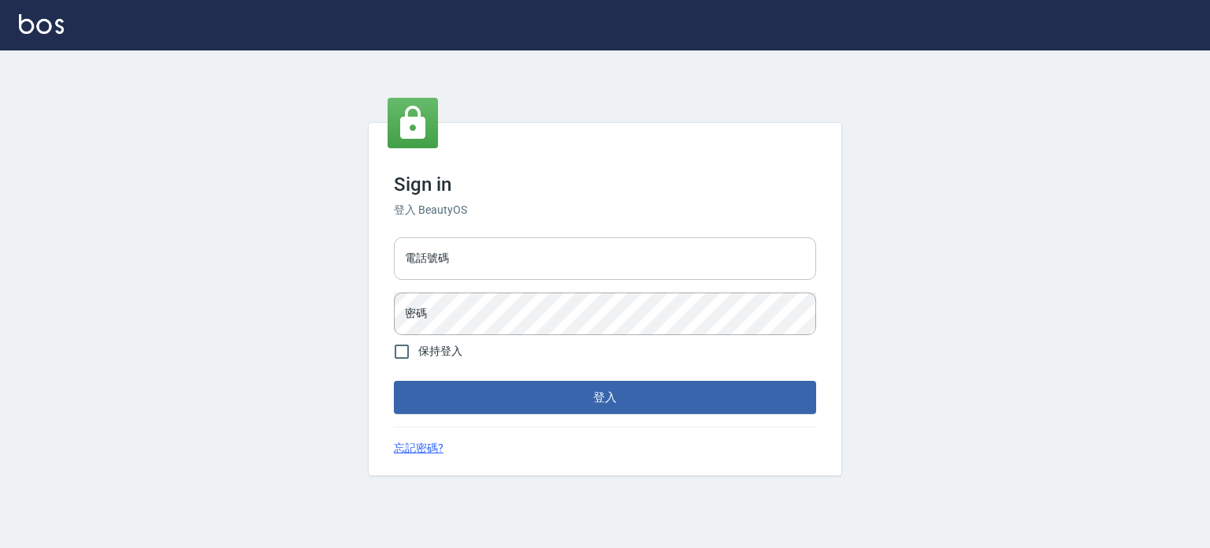
drag, startPoint x: 0, startPoint y: 0, endPoint x: 710, endPoint y: 263, distance: 757.0
click at [710, 263] on input "電話號碼" at bounding box center [605, 258] width 422 height 43
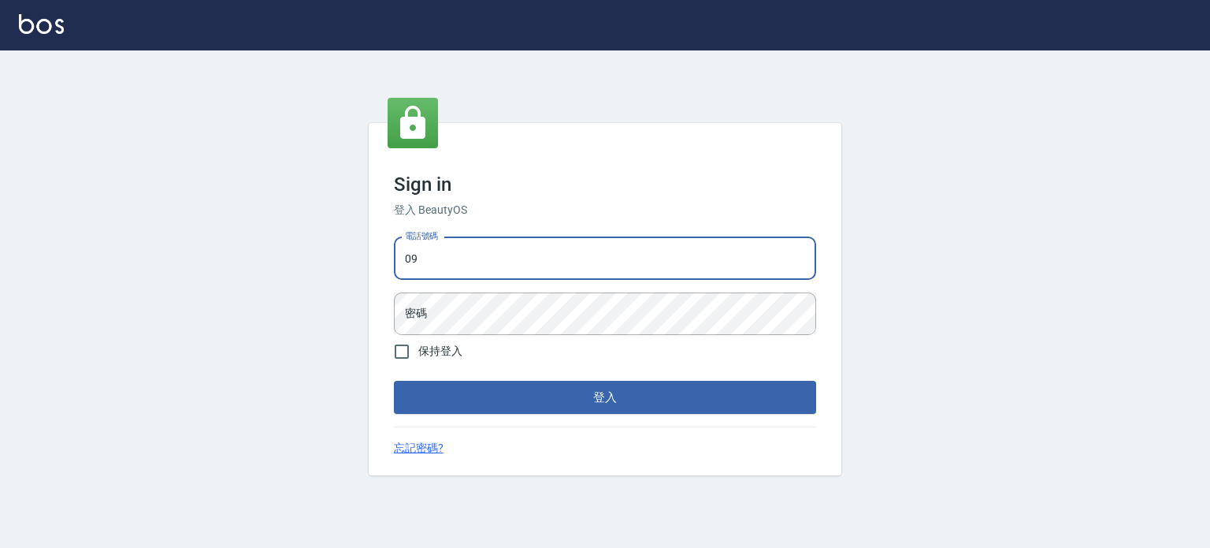
type input "0"
type input "0953539532"
click at [394, 381] on button "登入" at bounding box center [605, 397] width 422 height 33
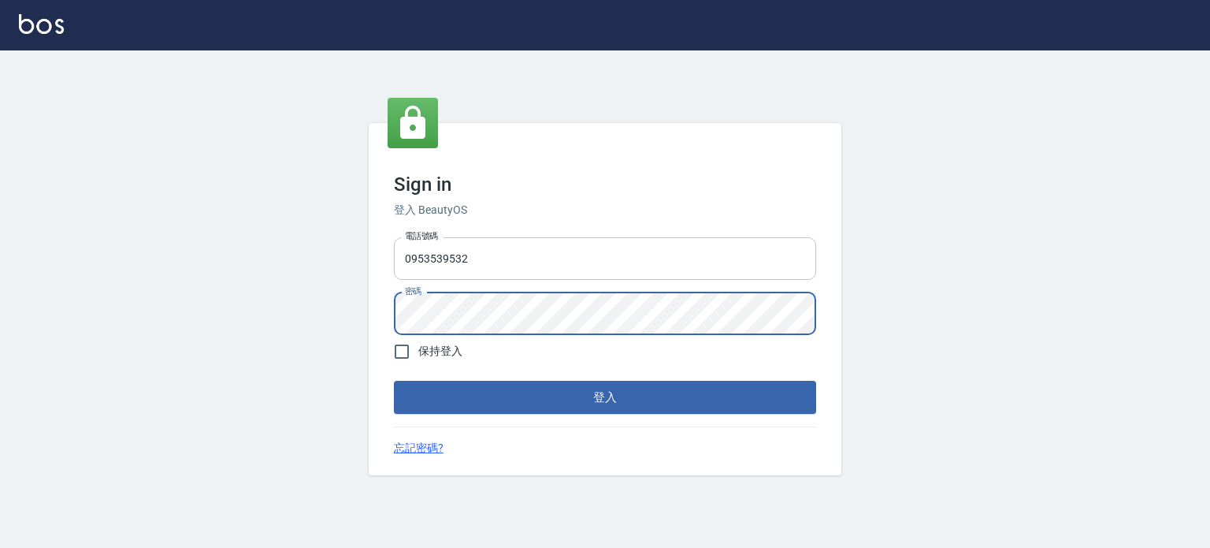
click at [394, 381] on button "登入" at bounding box center [605, 397] width 422 height 33
